Goal: Entertainment & Leisure: Consume media (video, audio)

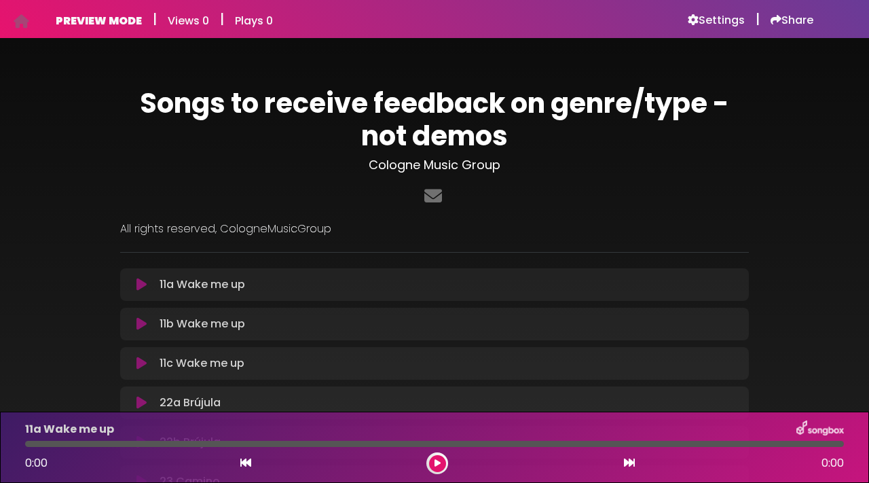
click at [146, 281] on icon at bounding box center [142, 285] width 10 height 14
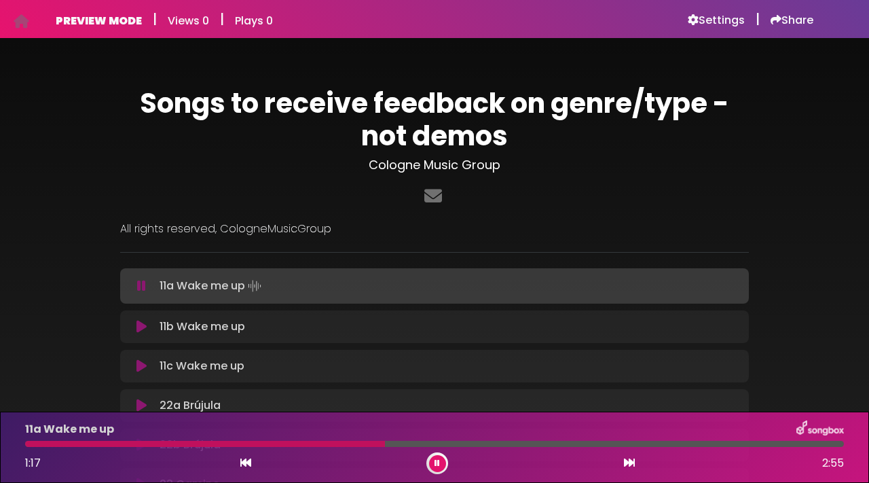
click at [141, 328] on icon at bounding box center [142, 327] width 10 height 14
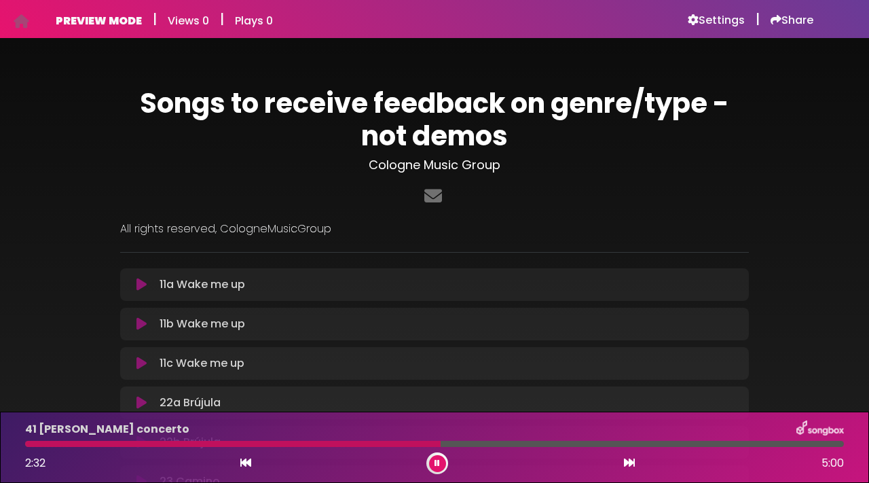
click at [145, 291] on div "11a Wake me up Loading Track..." at bounding box center [434, 284] width 613 height 16
click at [141, 283] on icon at bounding box center [142, 285] width 10 height 14
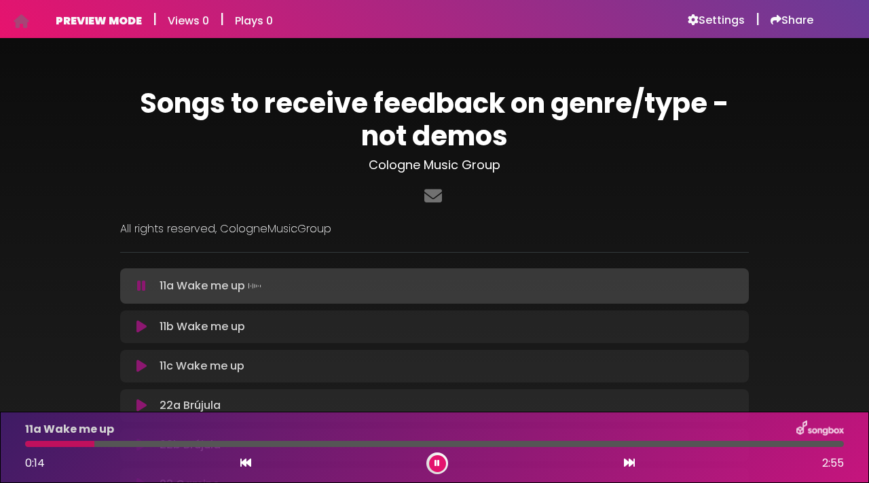
click at [143, 326] on icon at bounding box center [142, 327] width 10 height 14
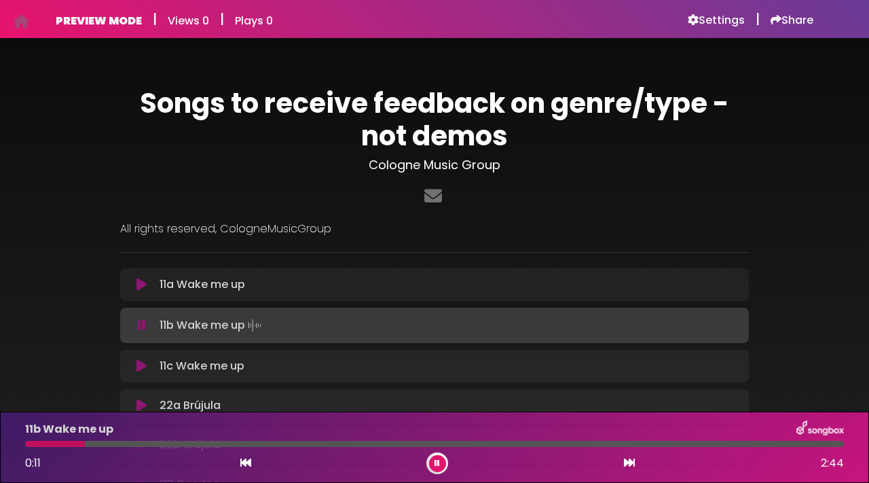
click at [143, 325] on icon at bounding box center [141, 326] width 9 height 14
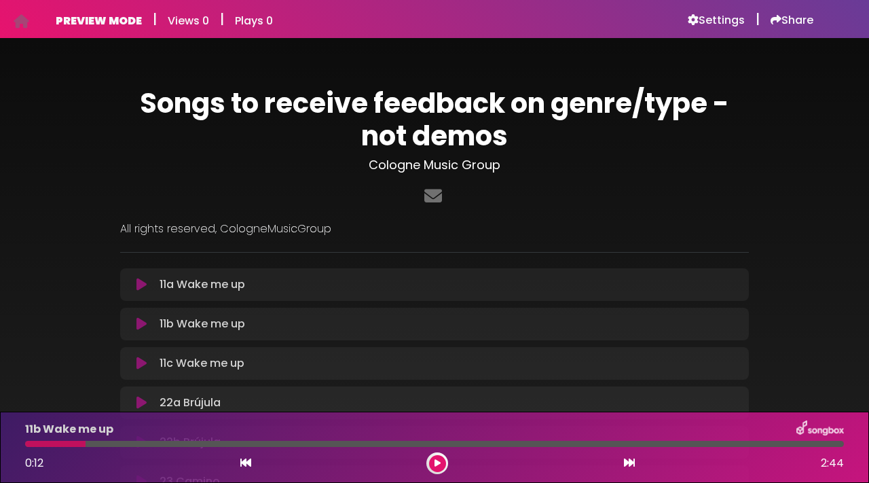
click at [151, 281] on button at bounding box center [141, 285] width 26 height 14
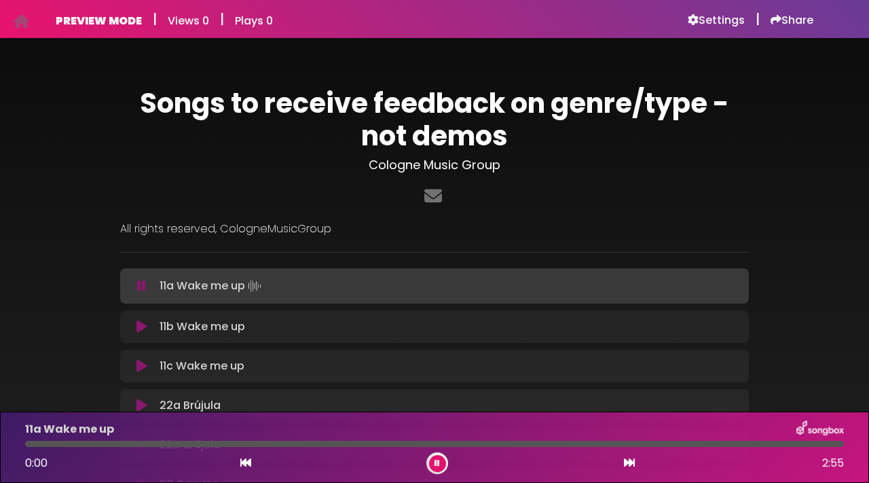
click at [145, 281] on icon at bounding box center [141, 286] width 9 height 14
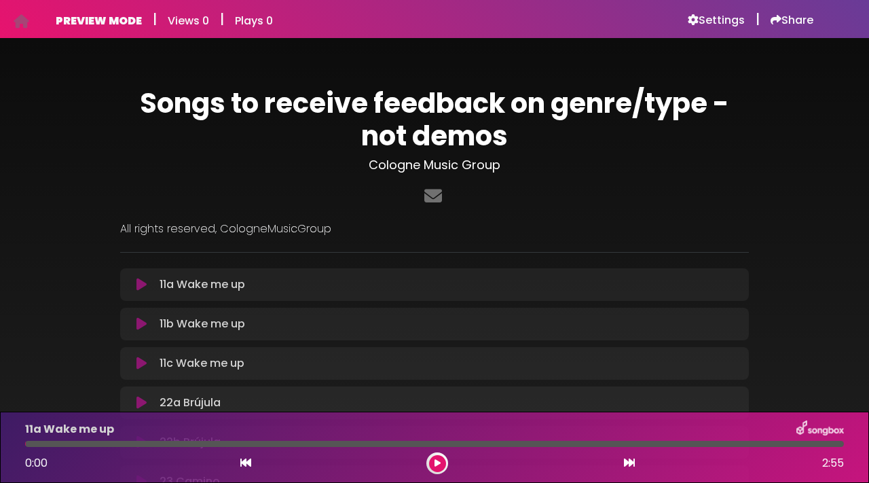
click at [437, 468] on button at bounding box center [437, 463] width 17 height 17
